Goal: Task Accomplishment & Management: Manage account settings

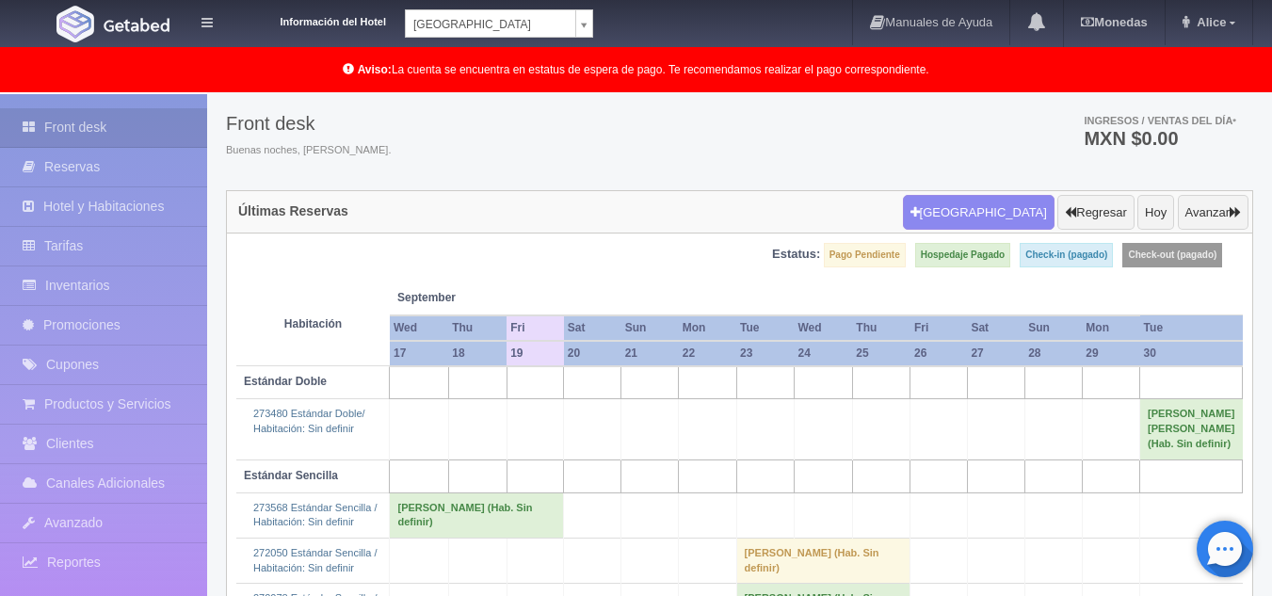
scroll to position [113, 0]
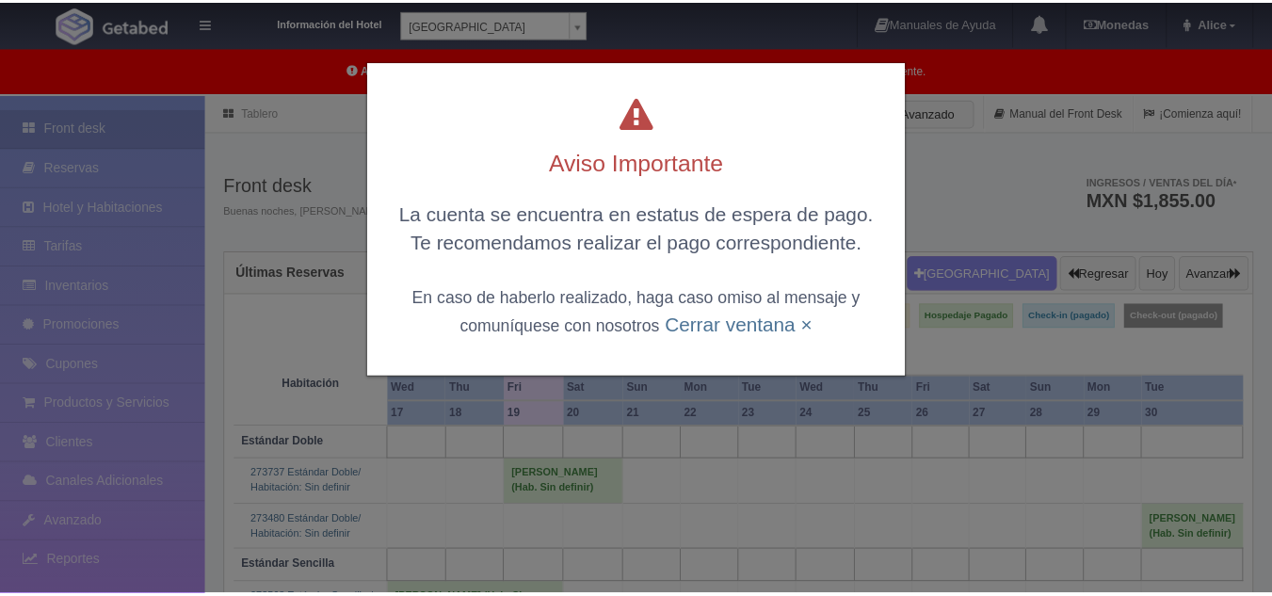
scroll to position [149, 0]
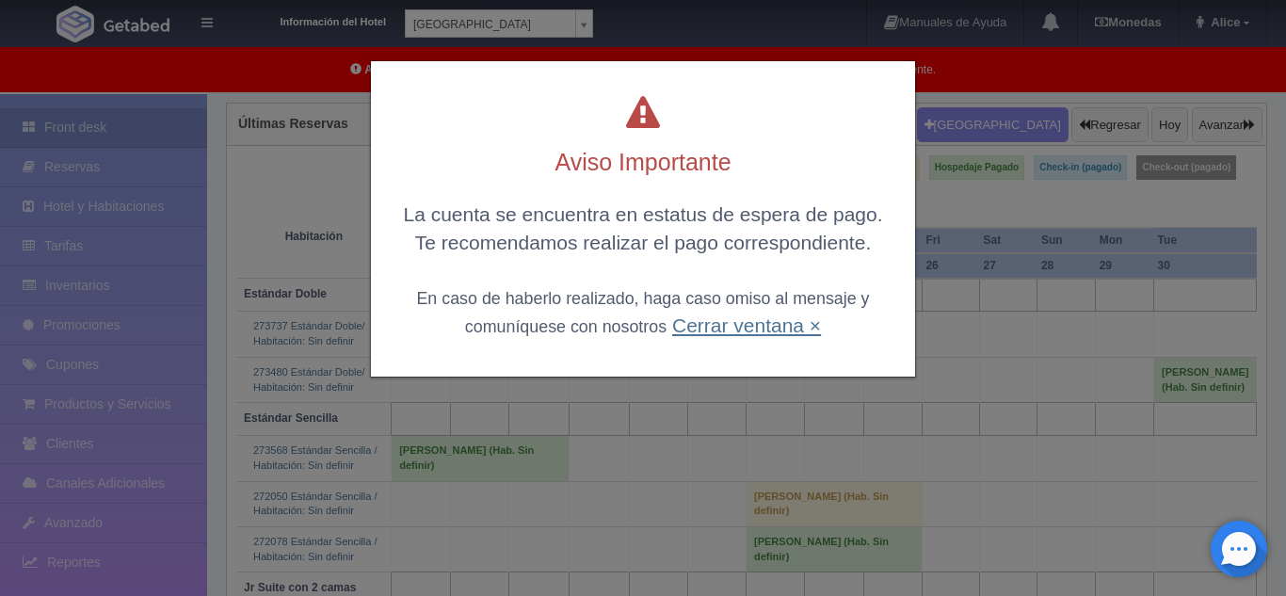
click at [756, 332] on link "Cerrar ventana ×" at bounding box center [746, 326] width 149 height 22
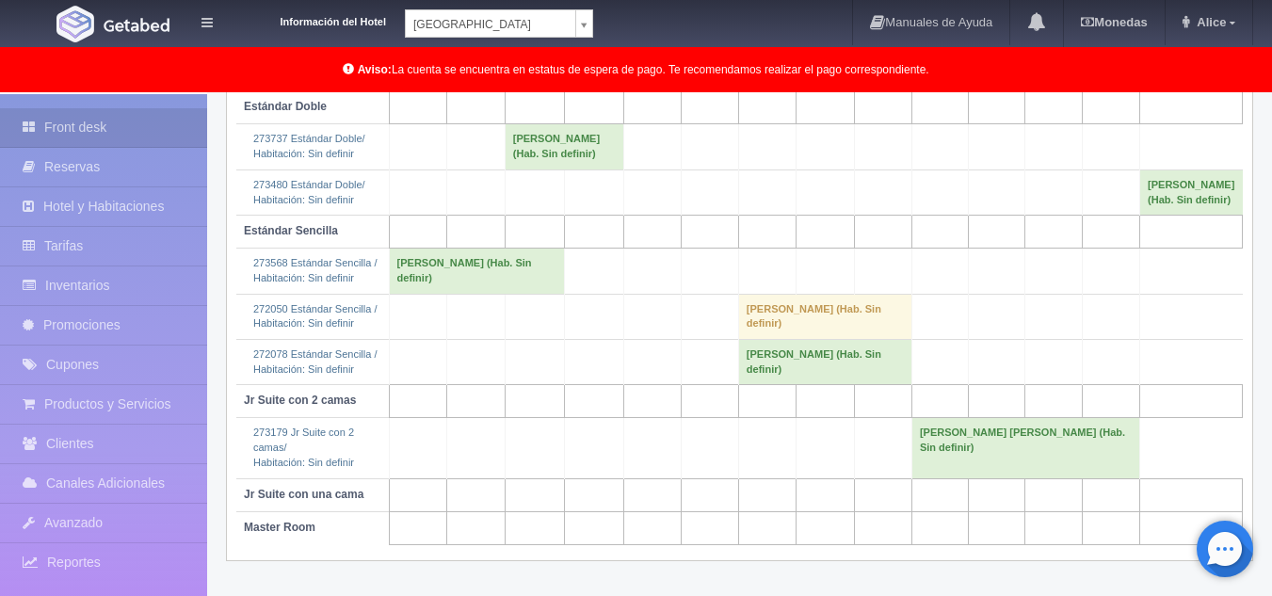
scroll to position [291, 0]
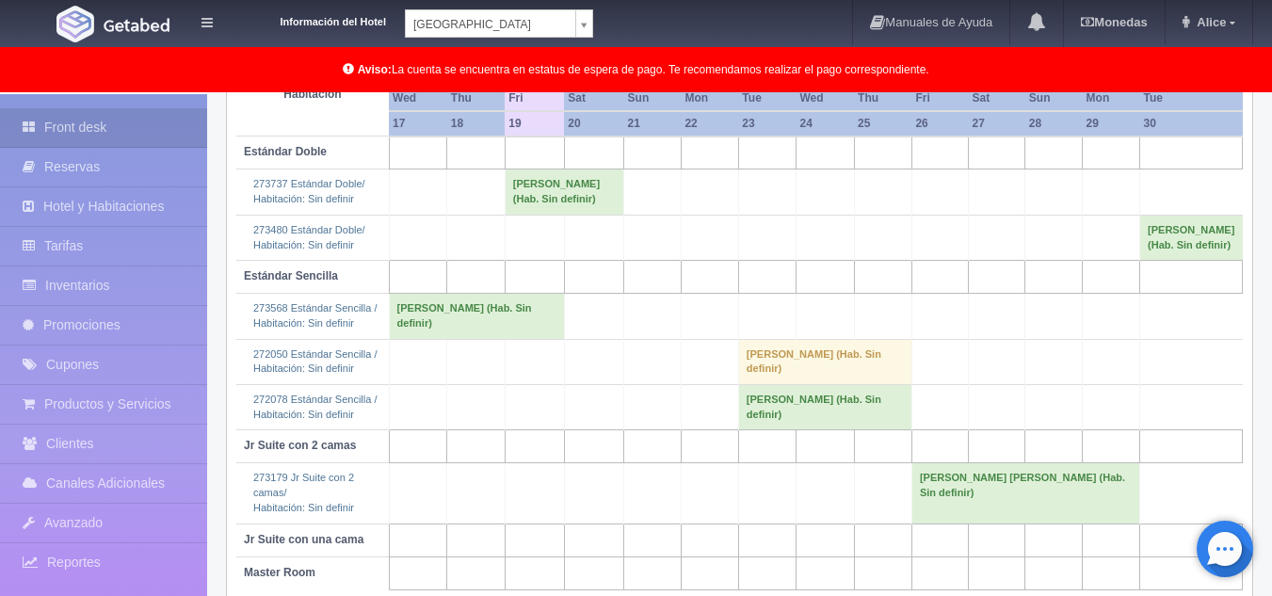
click at [564, 202] on td "Fernando Reyes Gómez (Hab. Sin definir)" at bounding box center [564, 192] width 119 height 45
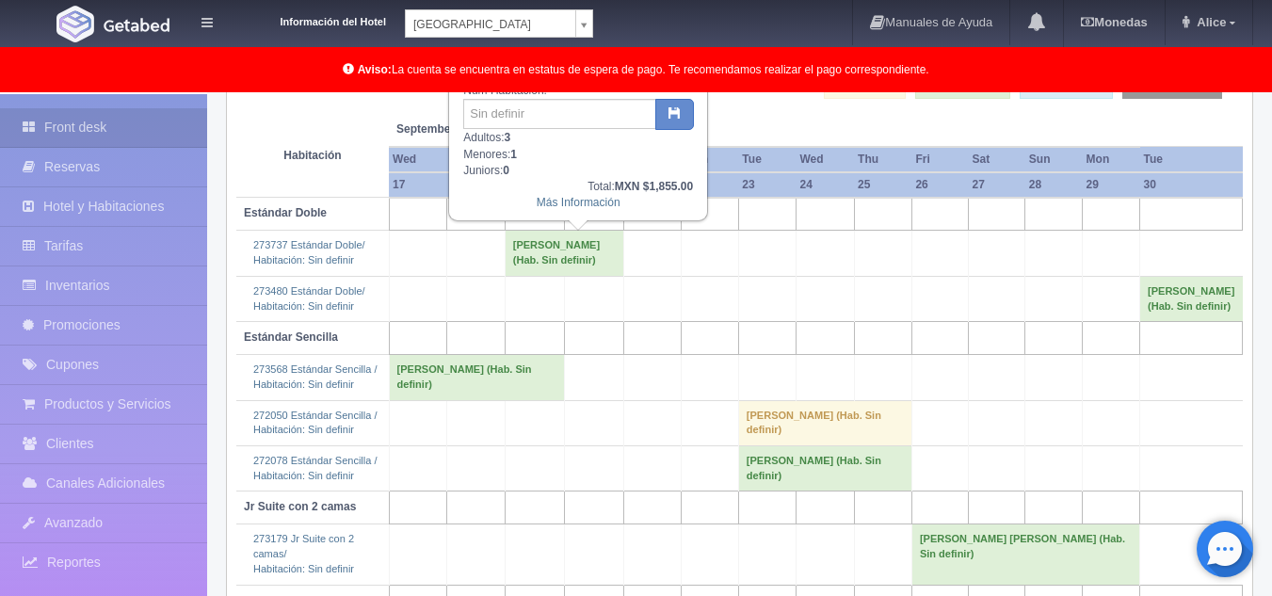
scroll to position [197, 0]
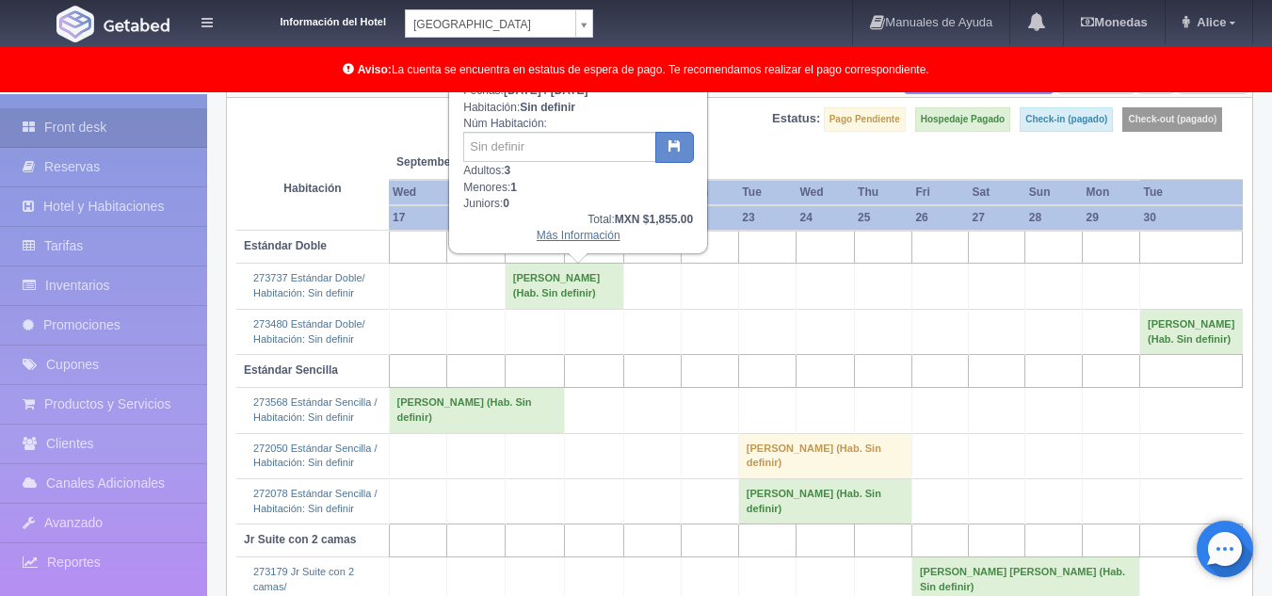
click at [572, 239] on link "Más Información" at bounding box center [579, 235] width 84 height 13
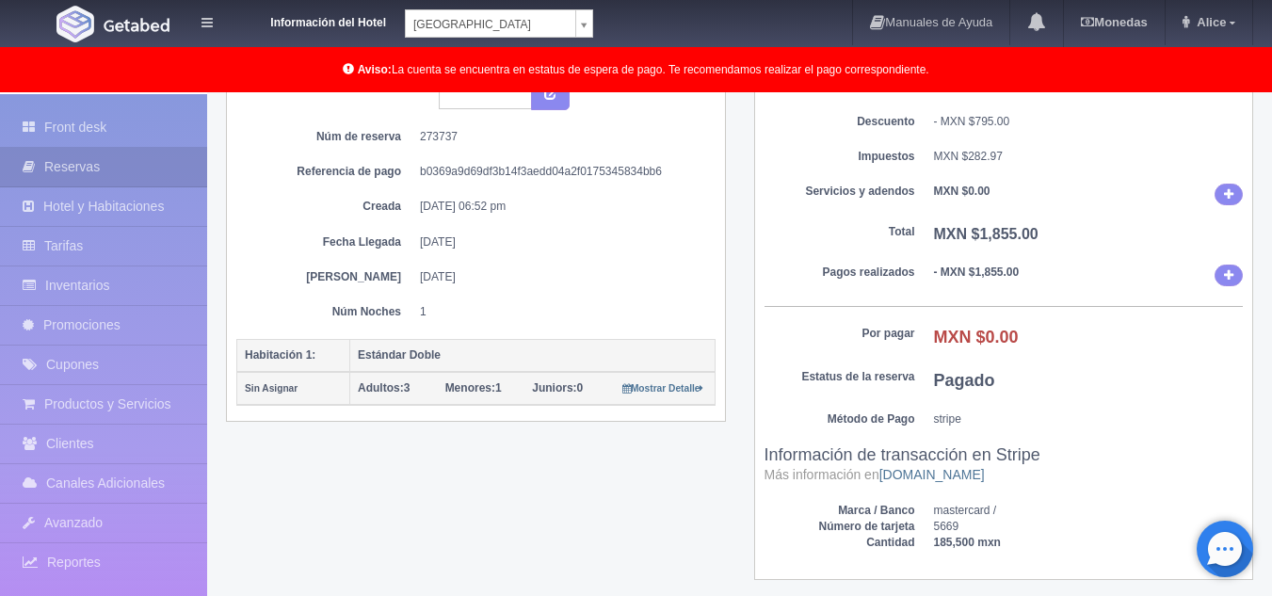
scroll to position [283, 0]
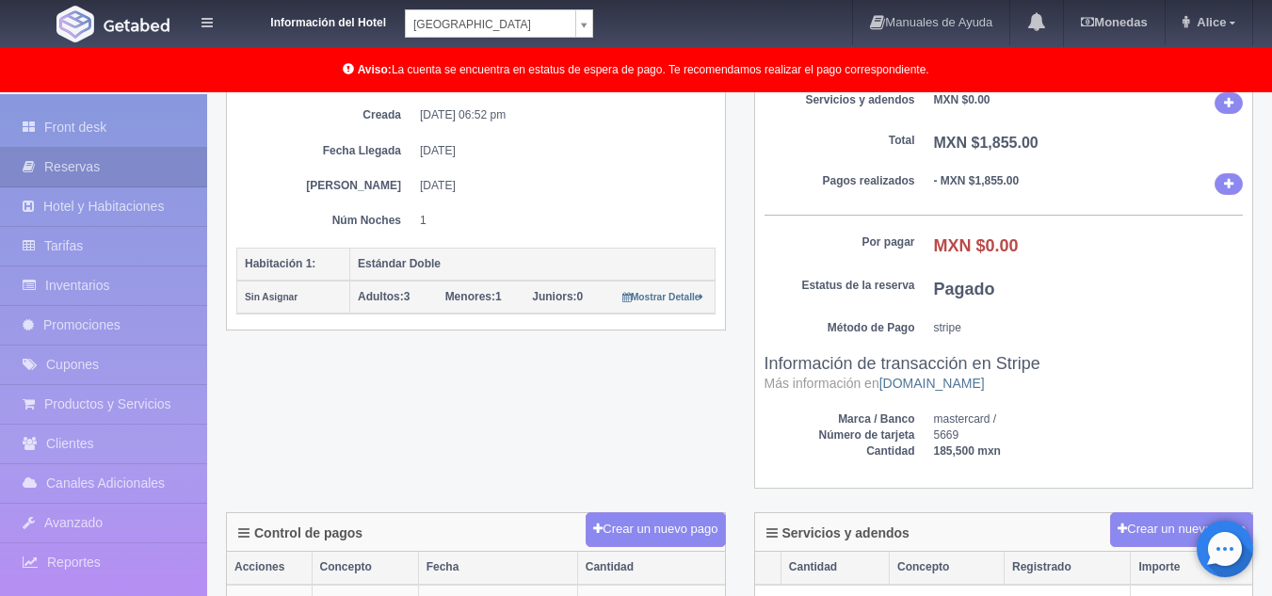
click at [1095, 164] on div "Sub Total MXN $2,367.03 Descuento - MXN $795.00 Impuestos MXN $282.97 Servicios…" at bounding box center [1004, 228] width 498 height 522
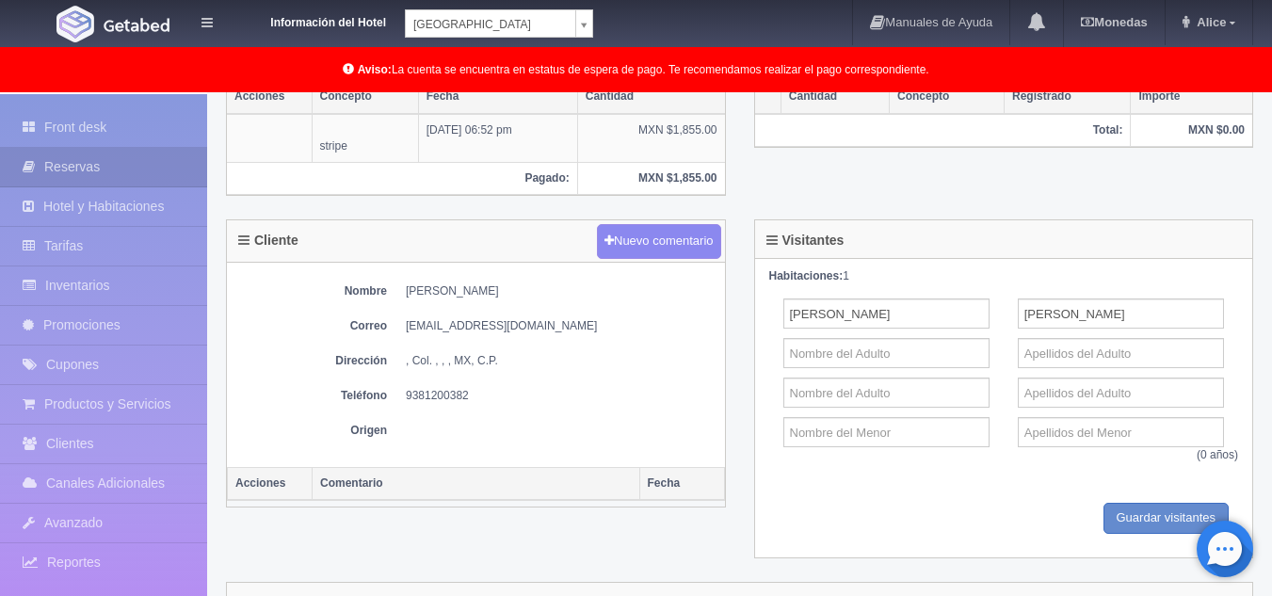
scroll to position [848, 0]
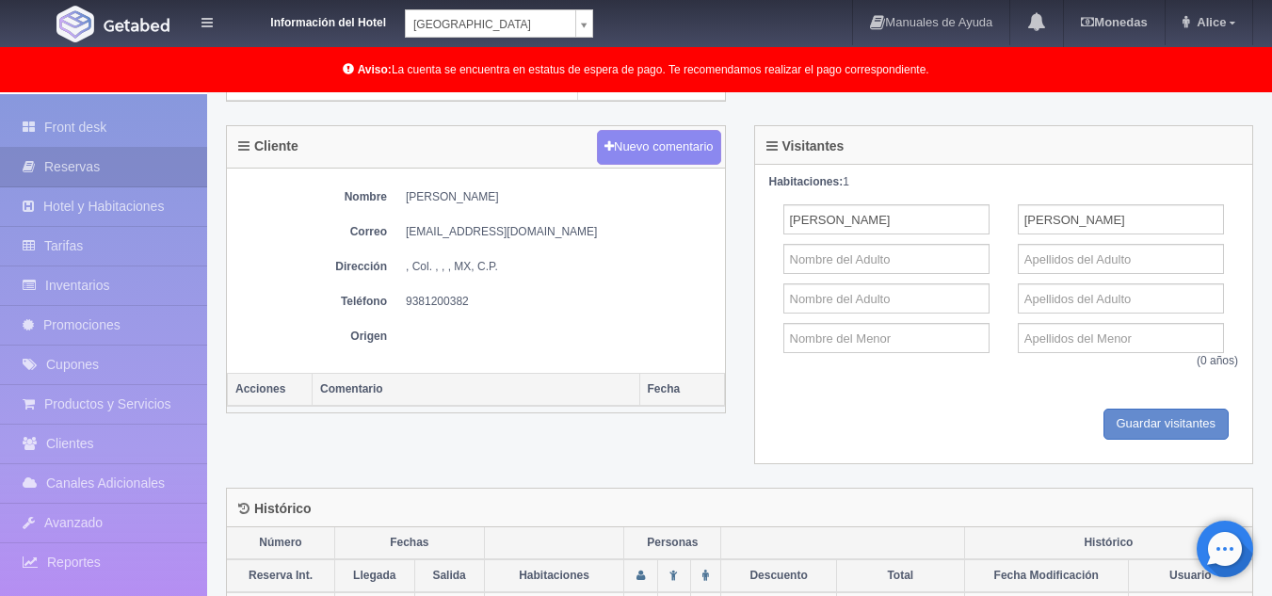
click at [408, 197] on dd "Fernando Reyes Gómez" at bounding box center [561, 197] width 310 height 16
drag, startPoint x: 406, startPoint y: 197, endPoint x: 553, endPoint y: 198, distance: 146.9
click at [553, 198] on dd "Fernando Reyes Gómez" at bounding box center [561, 197] width 310 height 16
copy dd "Fernando Reyes Gómez"
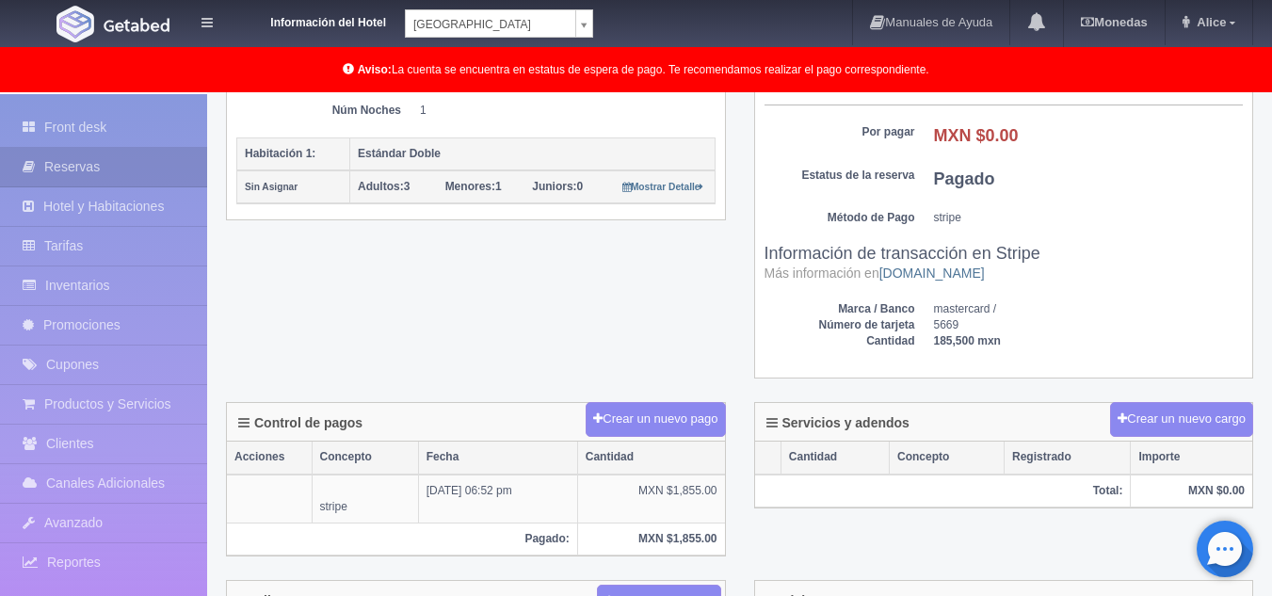
scroll to position [377, 0]
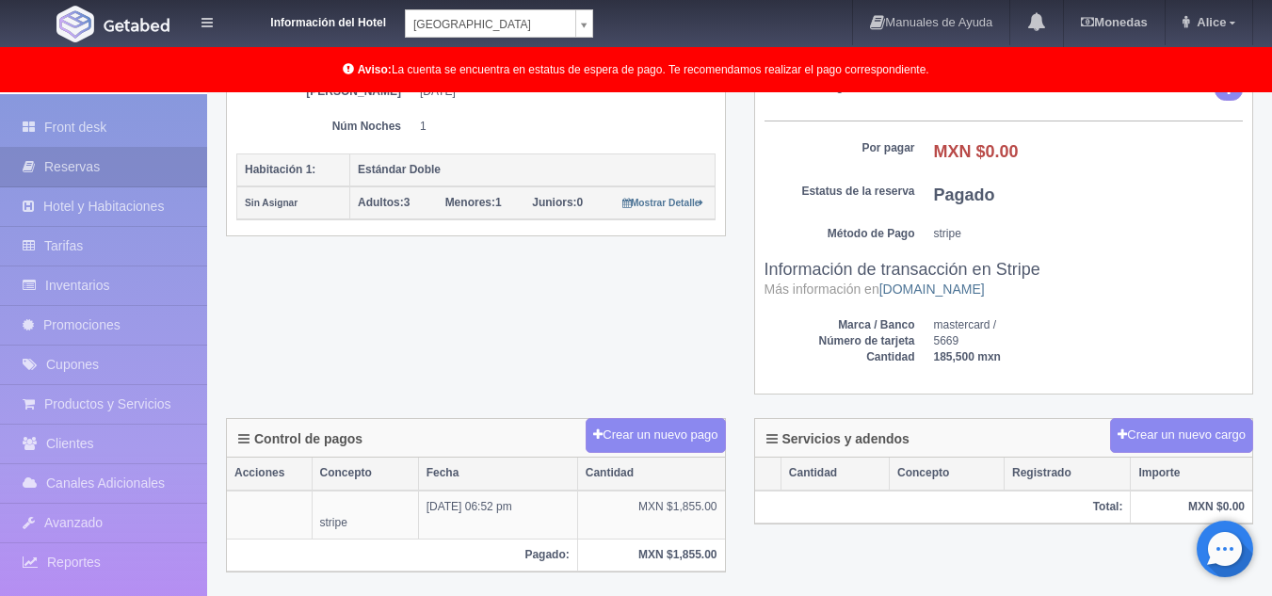
click at [1133, 241] on dd "stripe" at bounding box center [1089, 234] width 310 height 16
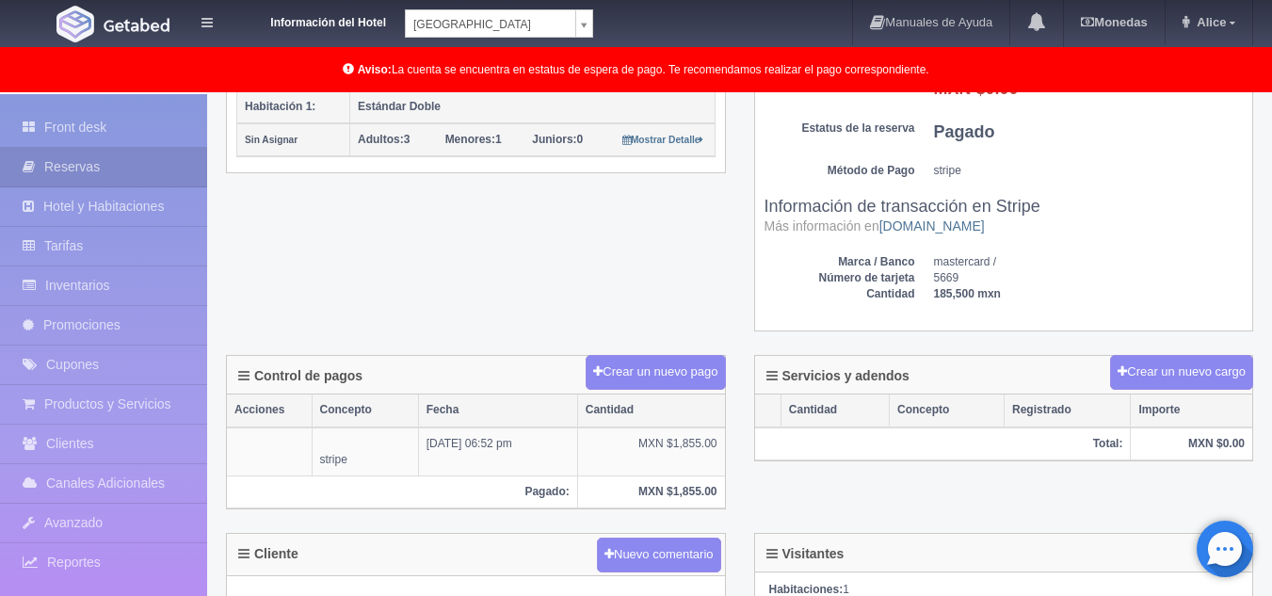
scroll to position [565, 0]
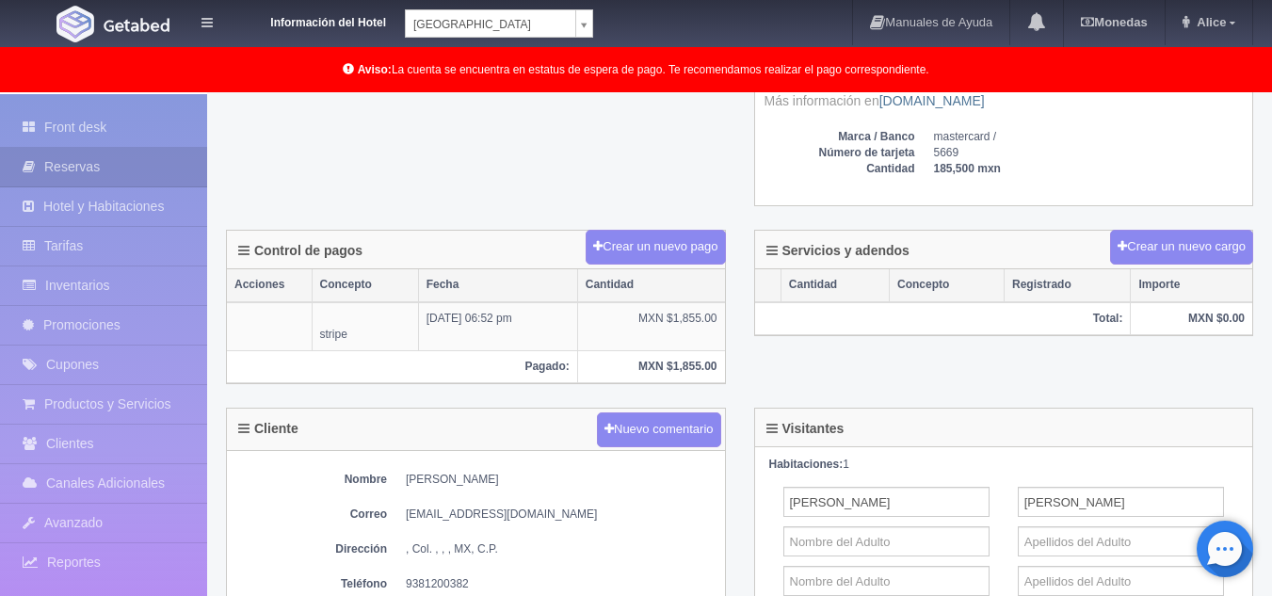
click at [437, 476] on dd "Fernando Reyes Gómez" at bounding box center [561, 480] width 310 height 16
drag, startPoint x: 537, startPoint y: 480, endPoint x: 524, endPoint y: 485, distance: 14.0
click at [524, 485] on dd "Fernando Reyes Gómez" at bounding box center [561, 480] width 310 height 16
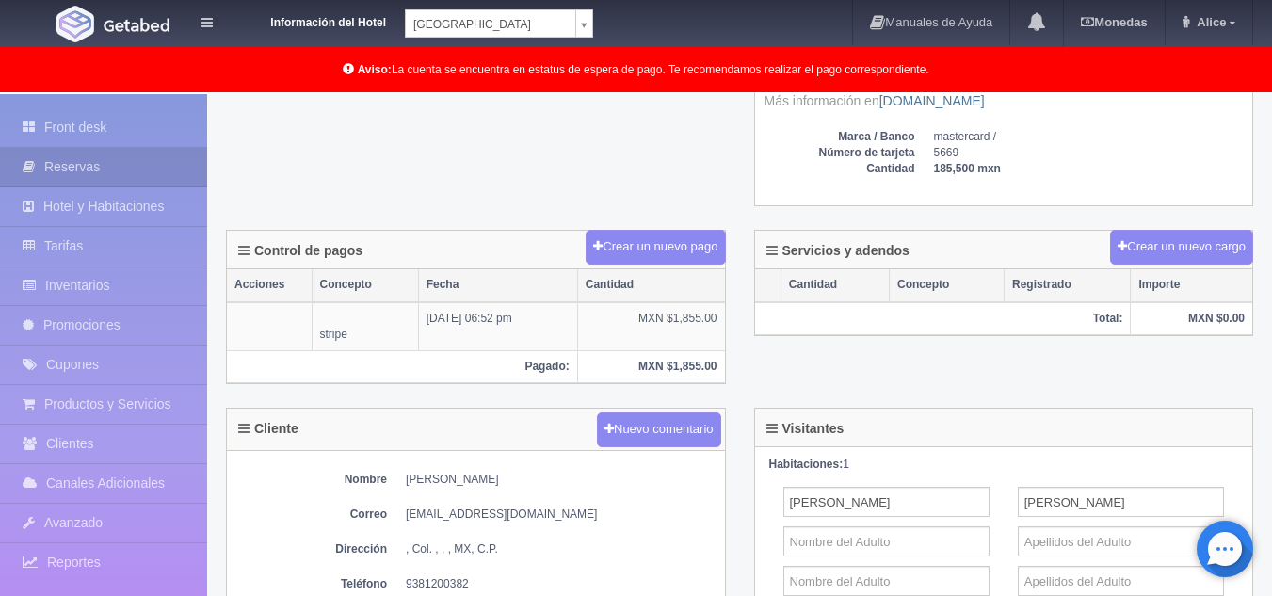
click at [528, 478] on dd "Fernando Reyes Gómez" at bounding box center [561, 480] width 310 height 16
drag, startPoint x: 528, startPoint y: 478, endPoint x: 402, endPoint y: 477, distance: 126.2
click at [402, 477] on dl "Nombre Fernando Reyes Gómez" at bounding box center [475, 480] width 479 height 16
copy dd "Fernando Reyes Gómez"
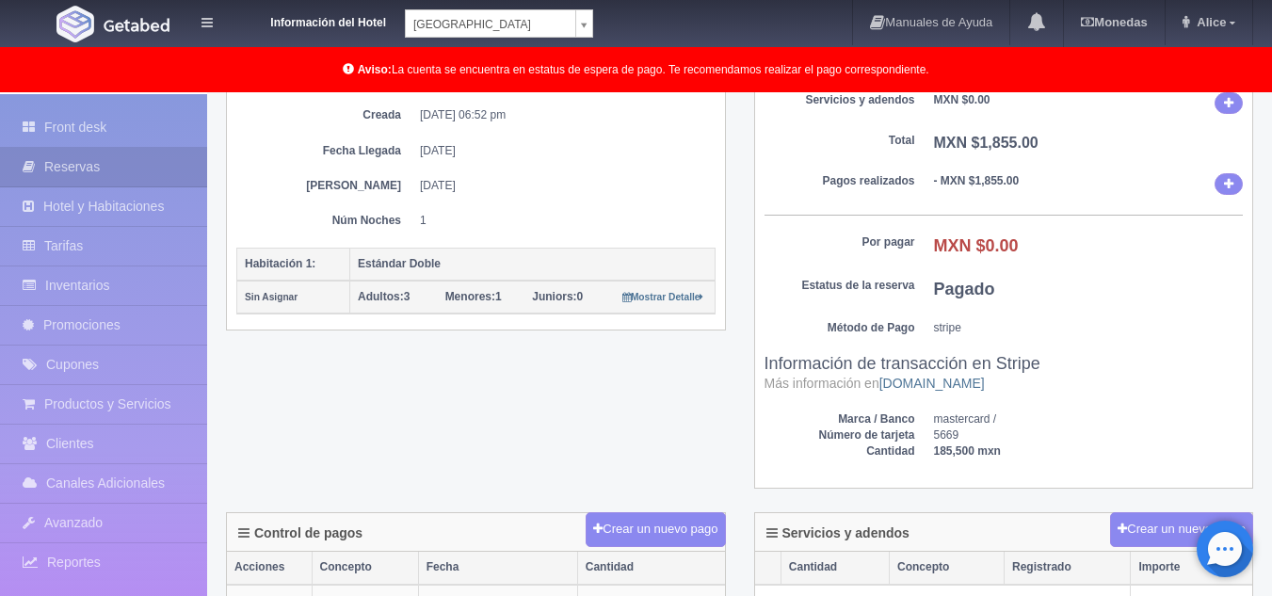
scroll to position [377, 0]
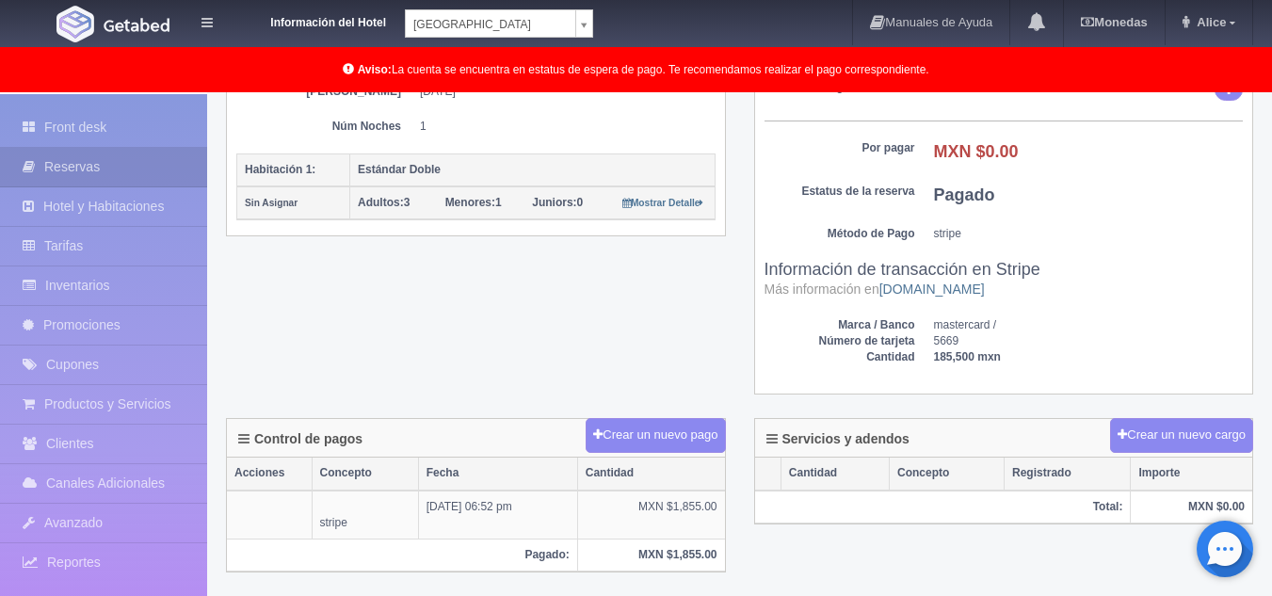
click at [510, 268] on div "Detalle General Núm. reserva interna Núm de reserva 273737 Referencia de pago b…" at bounding box center [740, 126] width 1056 height 586
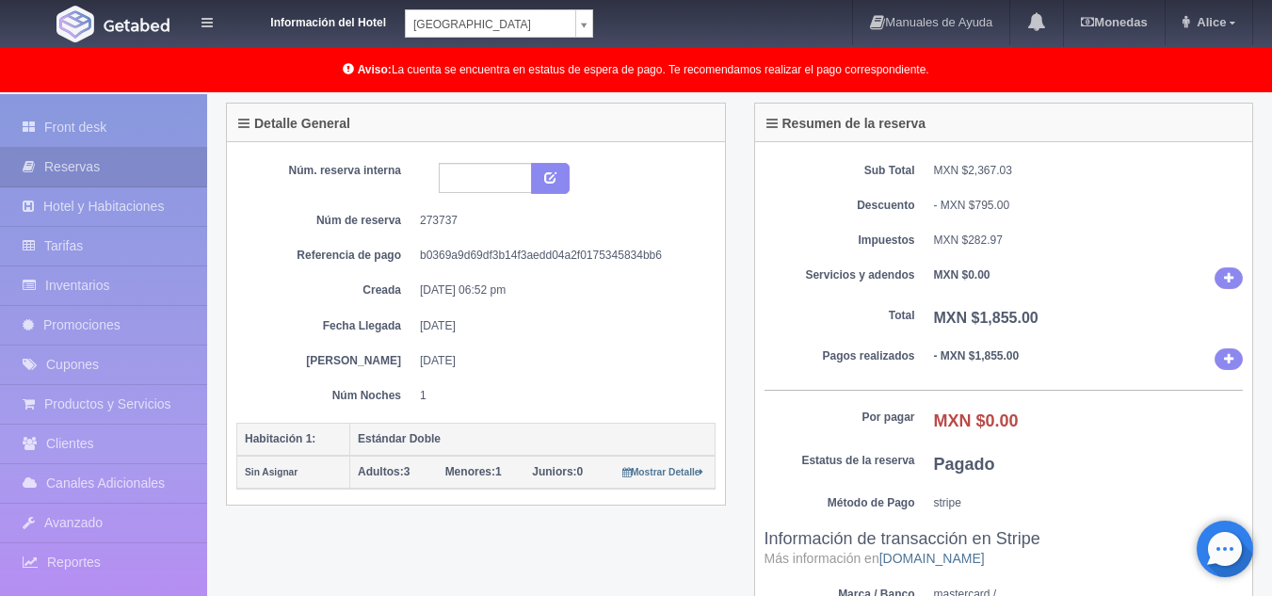
scroll to position [283, 0]
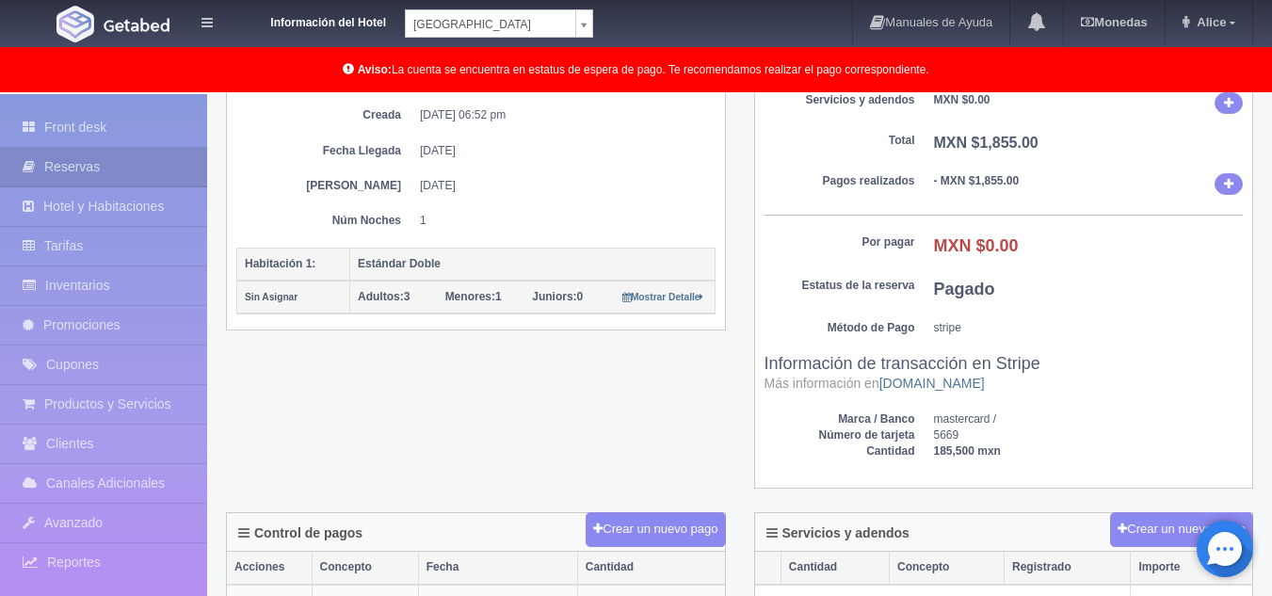
click at [1167, 288] on dd "Pagado" at bounding box center [1089, 290] width 310 height 24
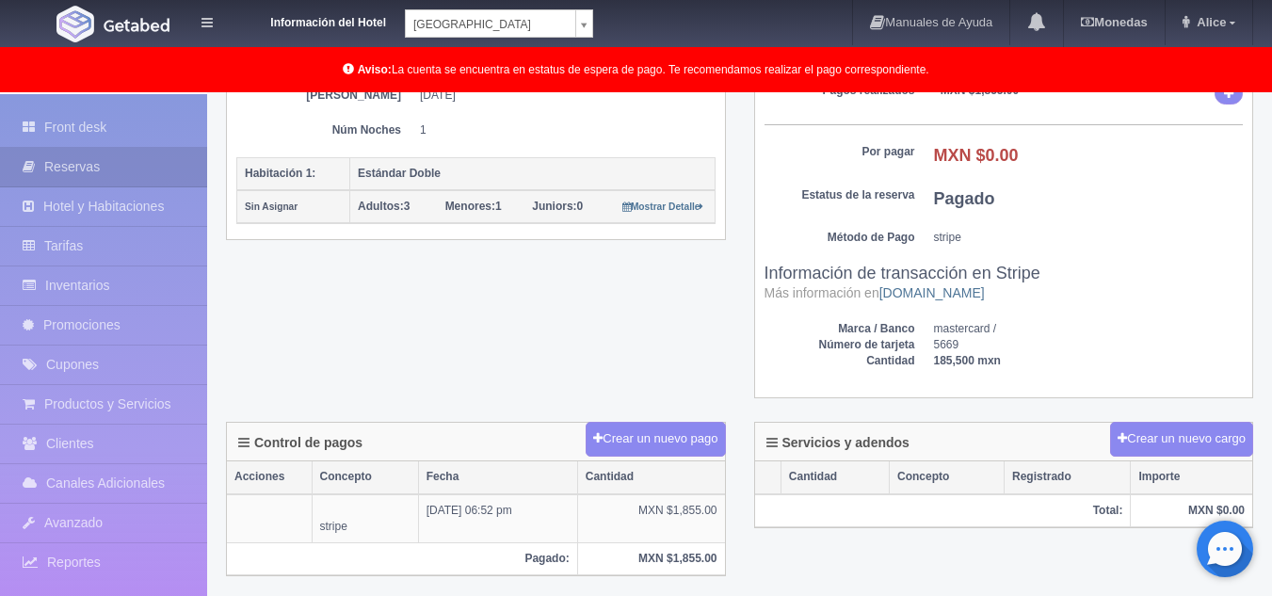
scroll to position [377, 0]
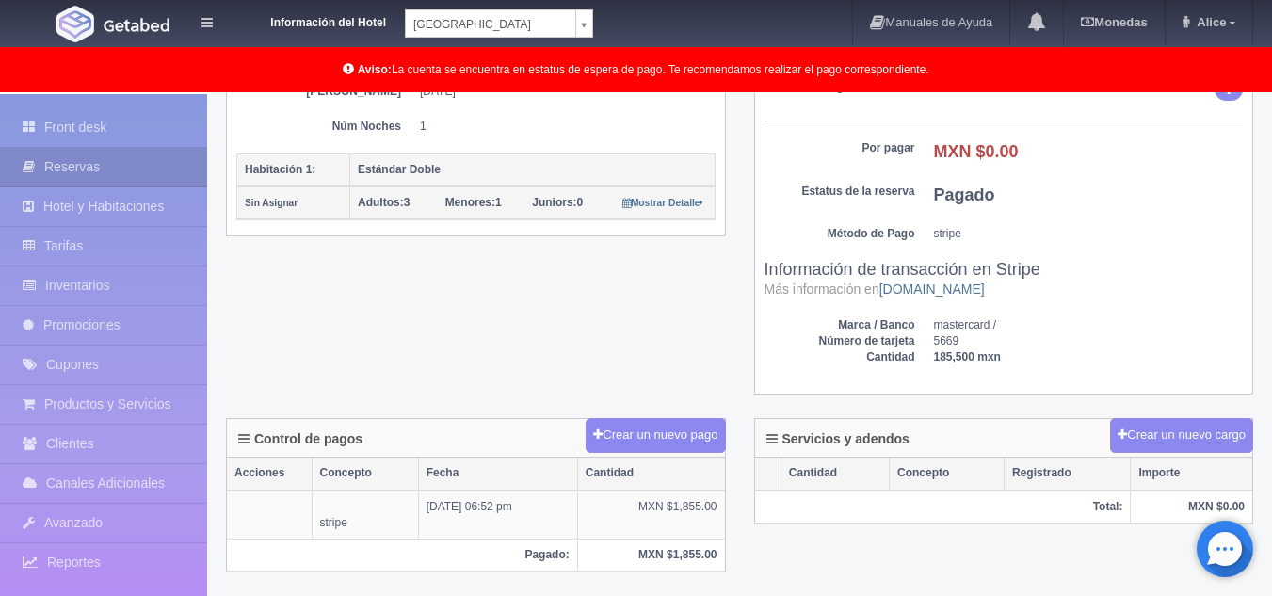
click at [1117, 260] on div "Sub Total MXN $2,367.03 Descuento - MXN $795.00 Impuestos MXN $282.97 Servicios…" at bounding box center [1004, 134] width 498 height 522
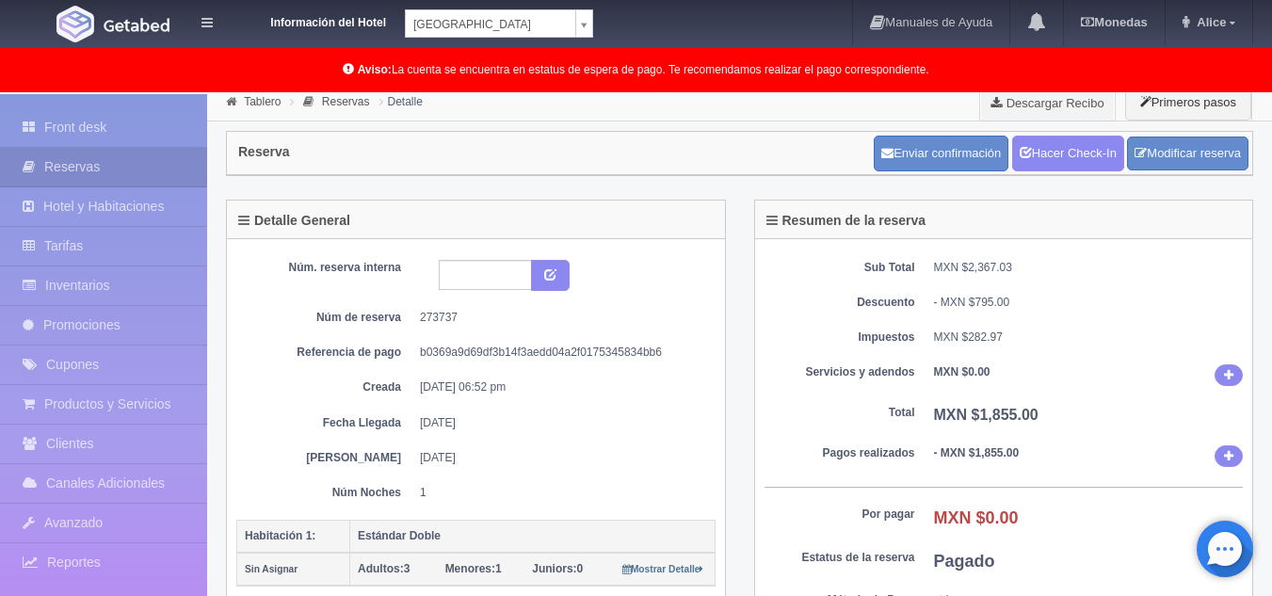
scroll to position [0, 0]
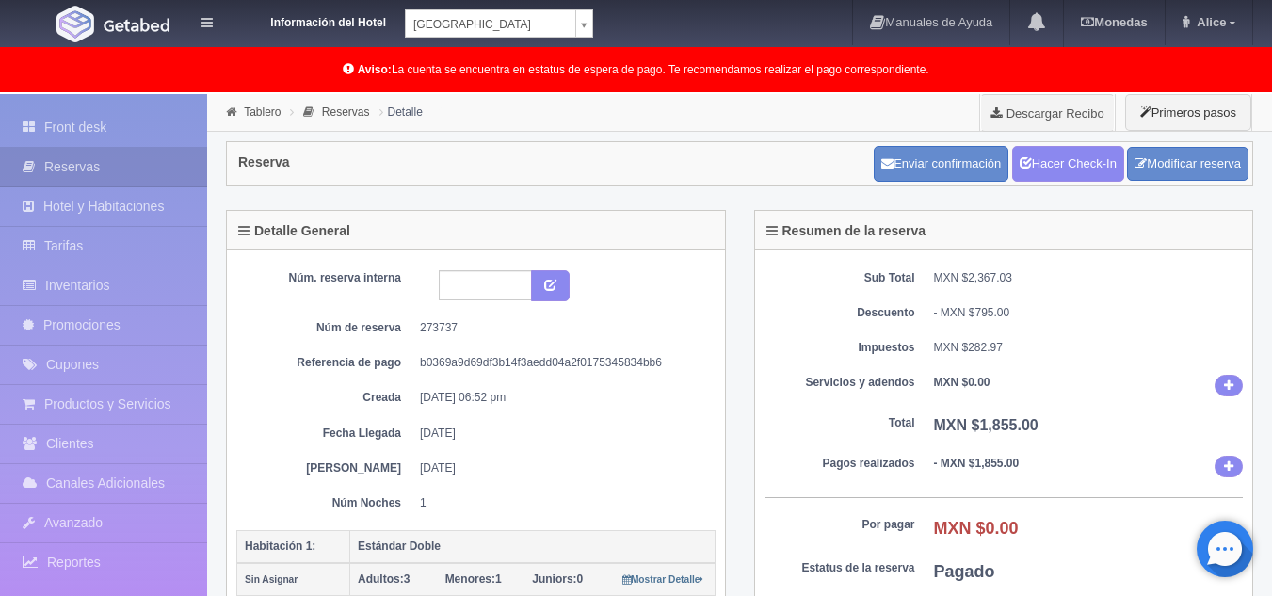
click at [425, 330] on dd "273737" at bounding box center [561, 328] width 282 height 16
copy dd "273737"
click at [1163, 273] on dd "MXN $2,367.03" at bounding box center [1089, 278] width 310 height 16
click at [1118, 295] on div "Sub Total MXN $2,367.03 Descuento - MXN $795.00 Impuestos MXN $282.97 Servicios…" at bounding box center [1004, 511] width 498 height 522
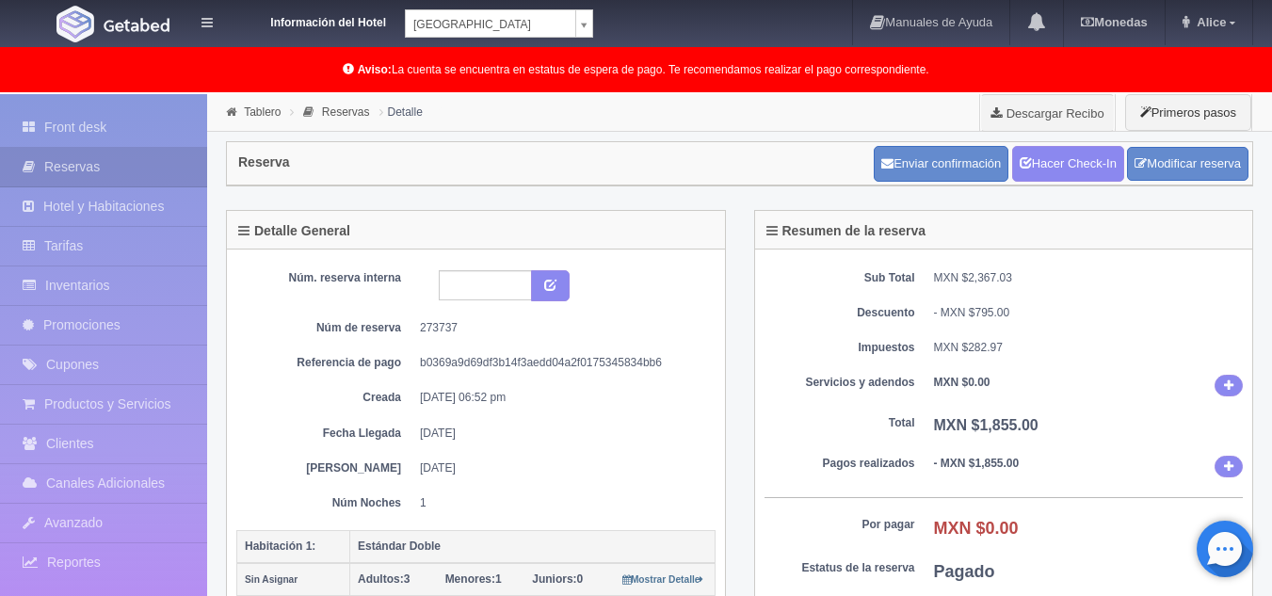
drag, startPoint x: 437, startPoint y: 284, endPoint x: 475, endPoint y: 295, distance: 39.1
click at [465, 292] on div at bounding box center [504, 286] width 158 height 32
click at [475, 295] on input "text" at bounding box center [485, 285] width 93 height 30
type input "16842"
click at [556, 291] on button "submit" at bounding box center [550, 286] width 39 height 32
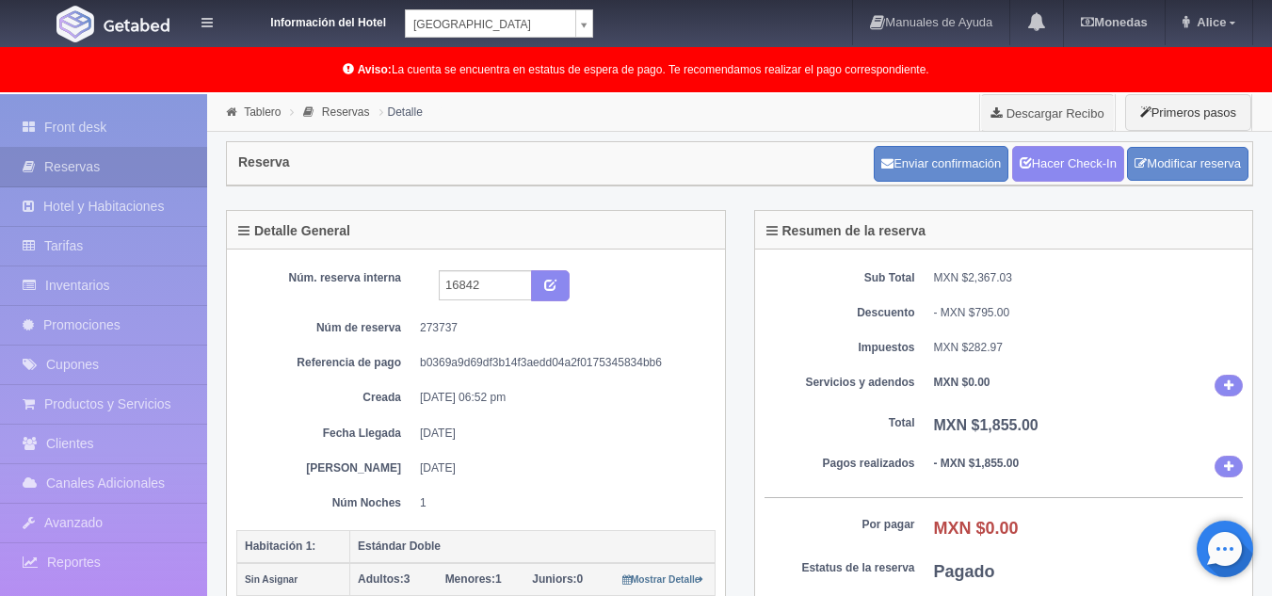
click at [1051, 231] on div "Resumen de la reserva" at bounding box center [1004, 230] width 498 height 39
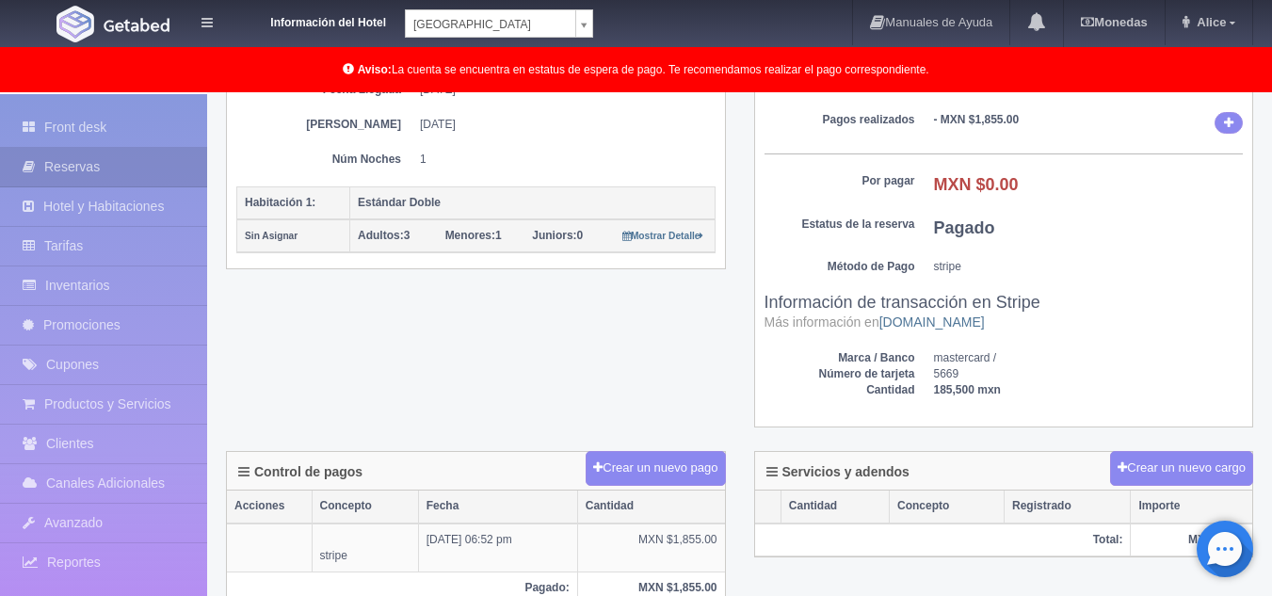
scroll to position [340, 0]
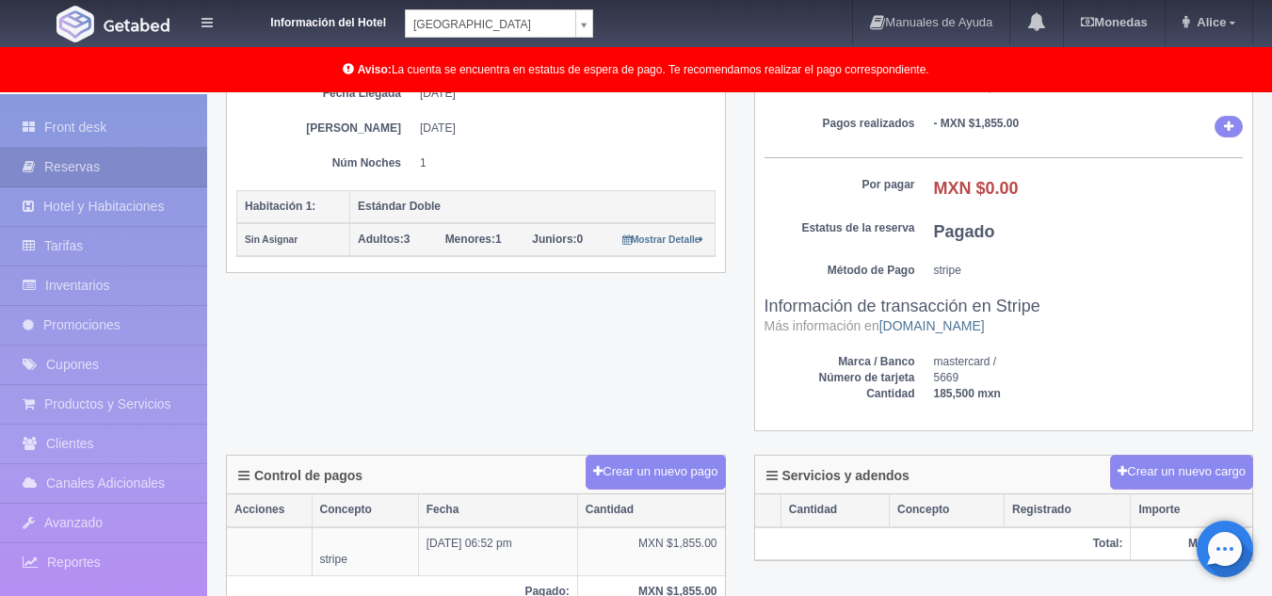
click at [1198, 344] on div "Sub Total MXN $2,367.03 Descuento - MXN $795.00 Impuestos MXN $282.97 Servicios…" at bounding box center [1004, 171] width 498 height 522
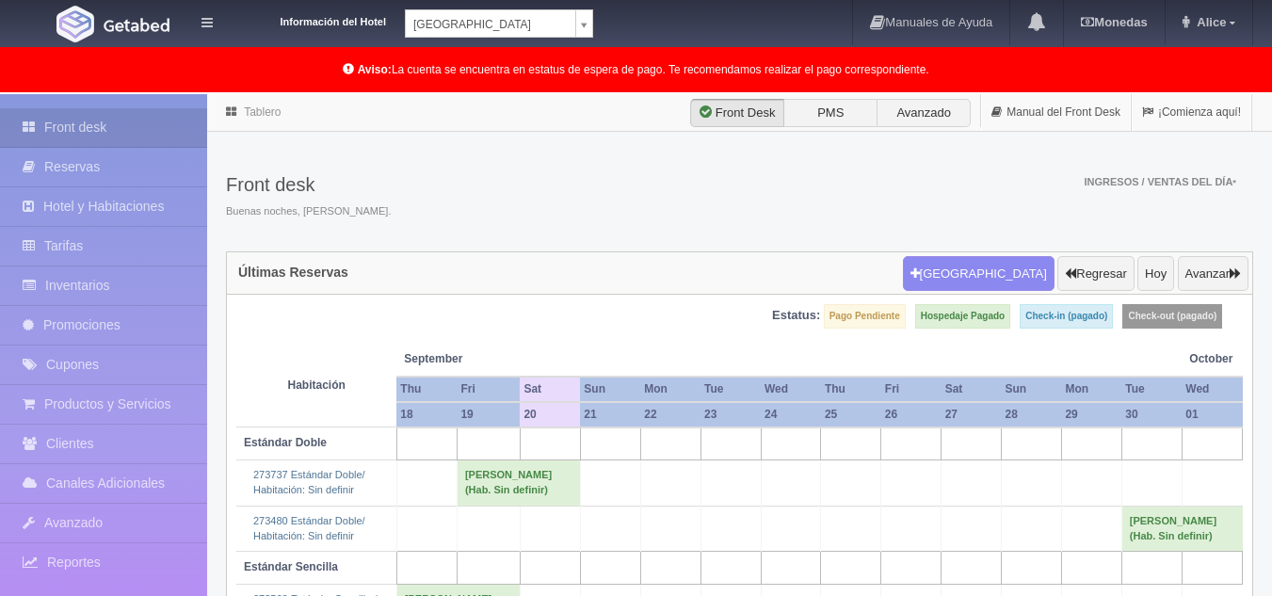
scroll to position [197, 0]
